Goal: Task Accomplishment & Management: Manage account settings

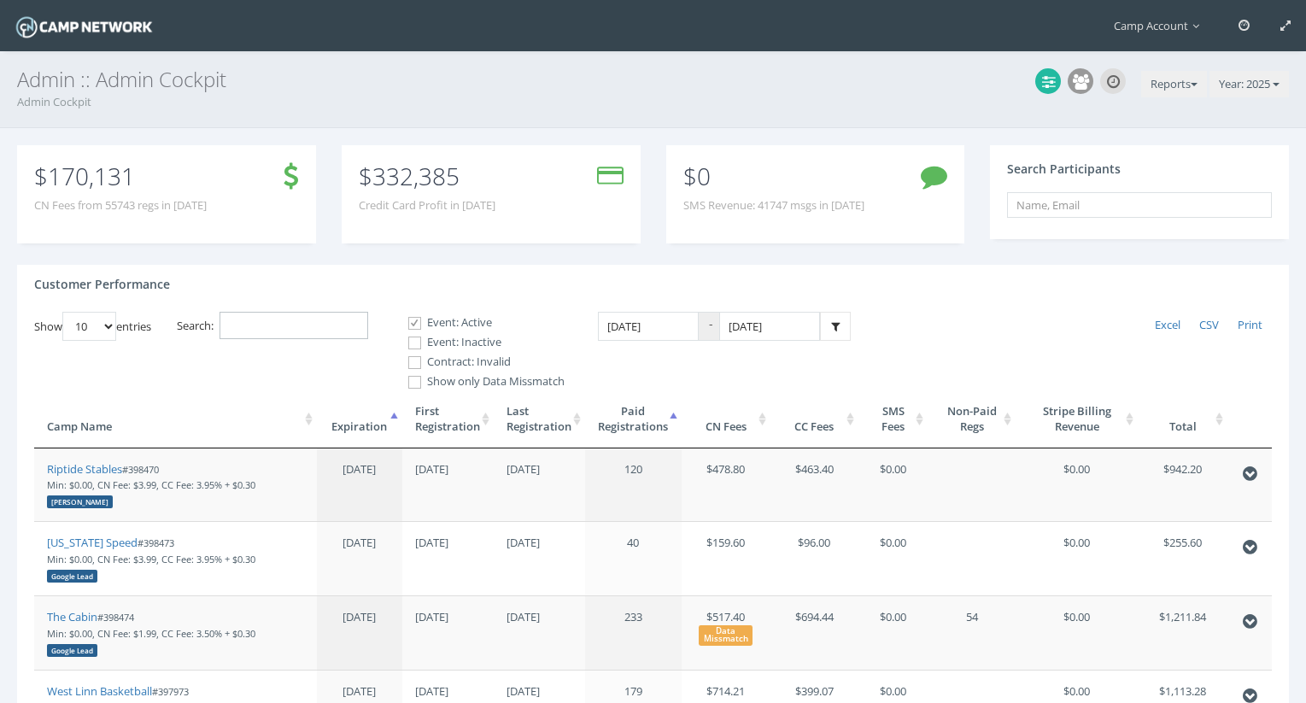
click at [343, 333] on input "Search:" at bounding box center [294, 326] width 149 height 28
click at [1166, 30] on span "Camp Account" at bounding box center [1161, 25] width 94 height 15
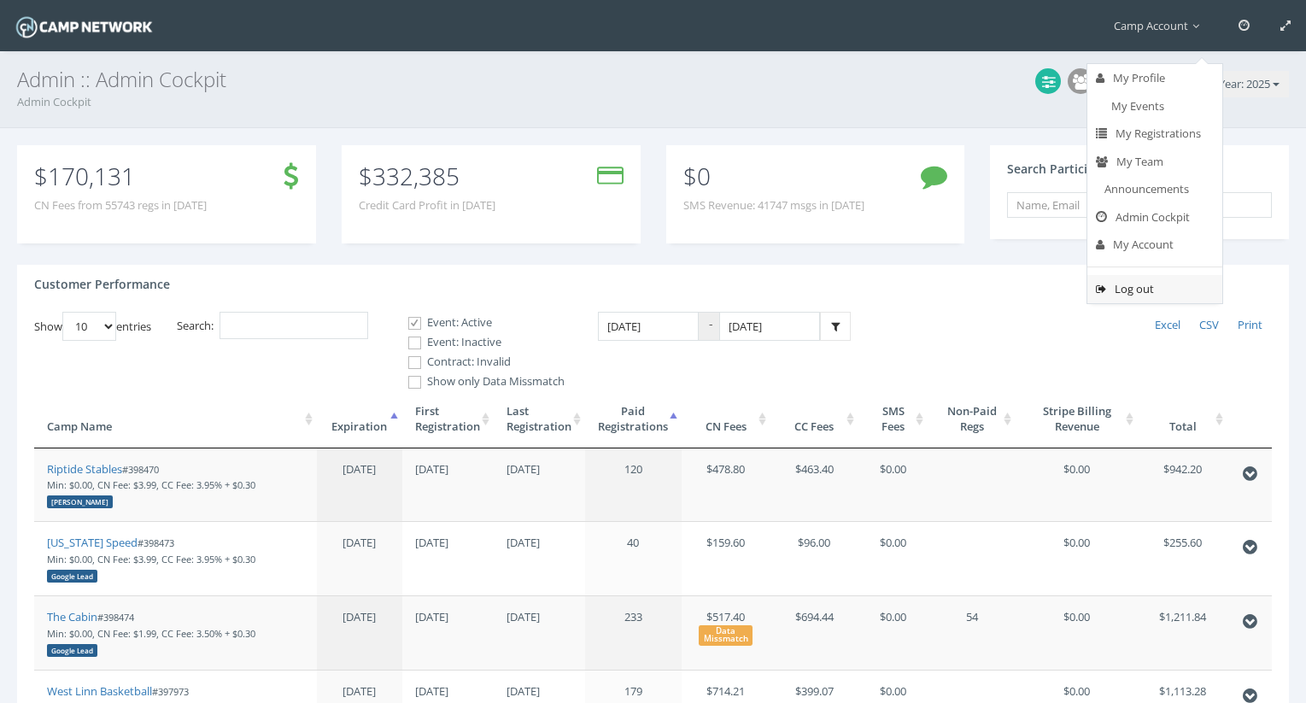
click at [1119, 292] on link "Log out" at bounding box center [1155, 289] width 135 height 28
